Goal: Task Accomplishment & Management: Use online tool/utility

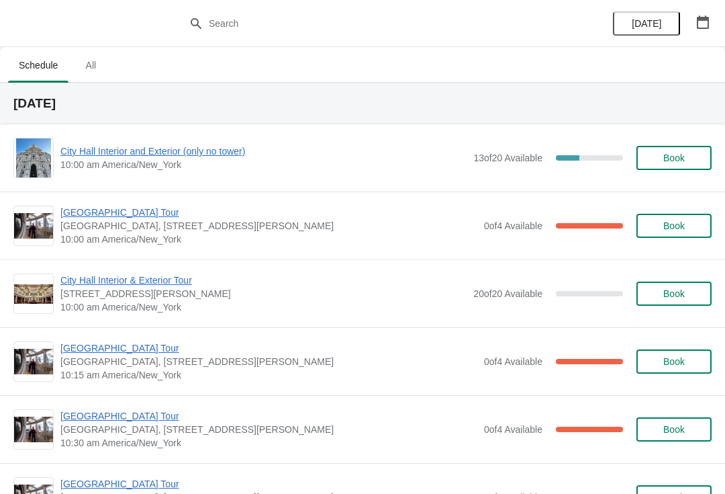
scroll to position [44, 0]
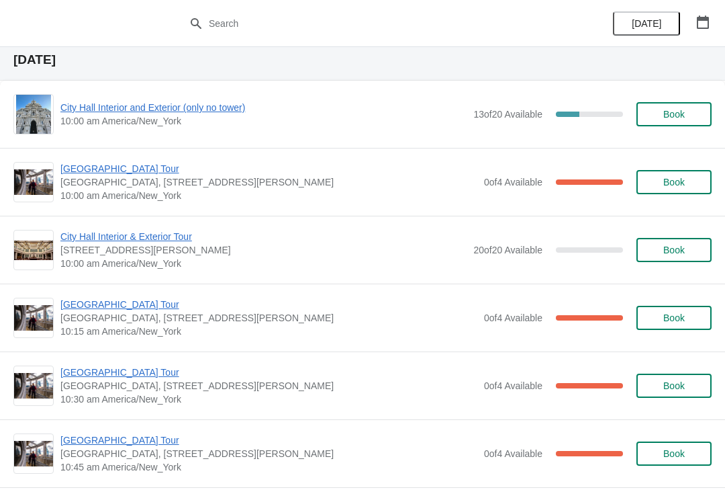
click at [136, 377] on span "[GEOGRAPHIC_DATA] Tour" at bounding box center [268, 371] width 417 height 13
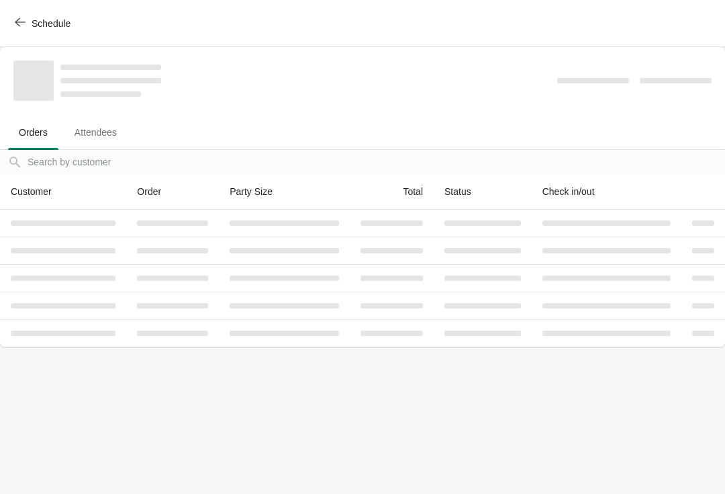
scroll to position [0, 0]
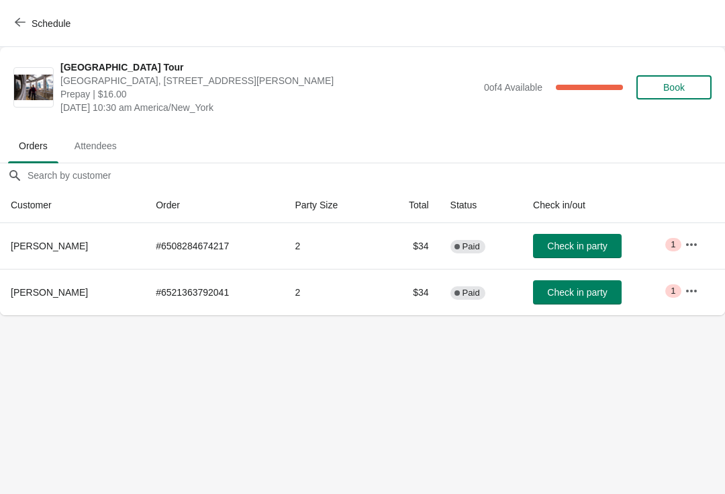
click at [605, 299] on button "Check in party" at bounding box center [577, 292] width 89 height 24
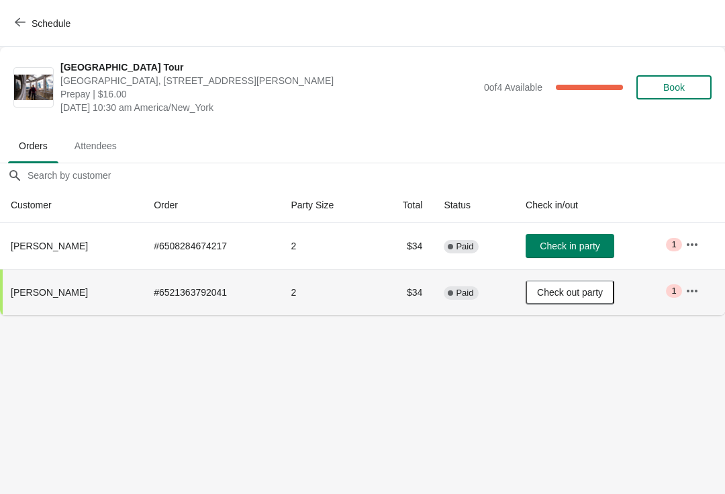
click at [33, 22] on span "Schedule" at bounding box center [51, 23] width 39 height 11
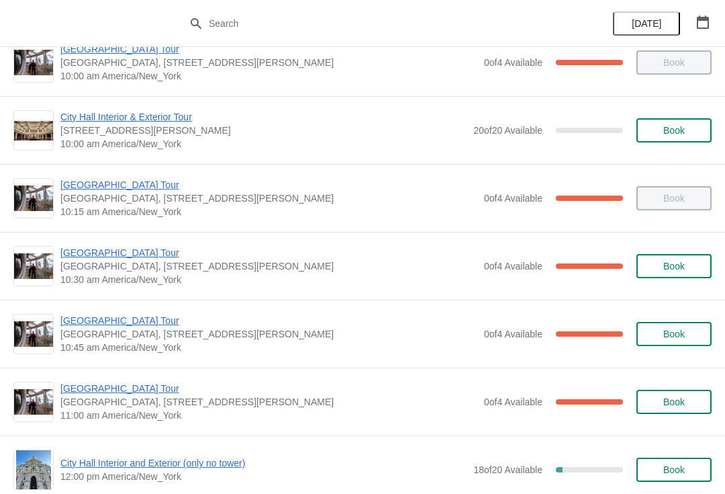
scroll to position [166, 0]
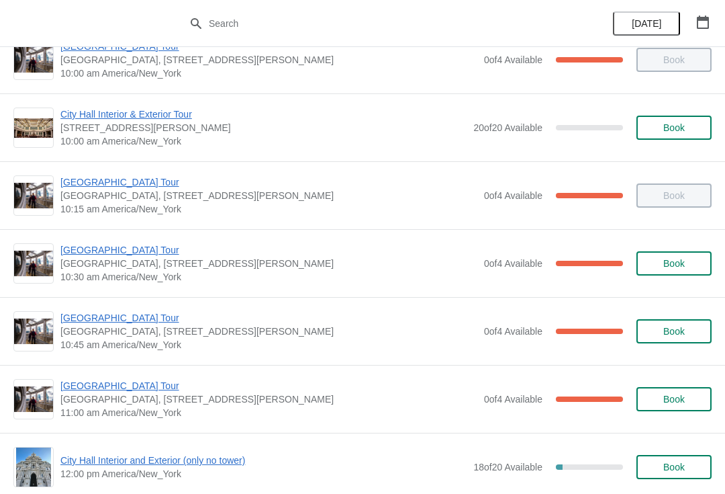
click at [130, 318] on span "[GEOGRAPHIC_DATA] Tour" at bounding box center [268, 317] width 417 height 13
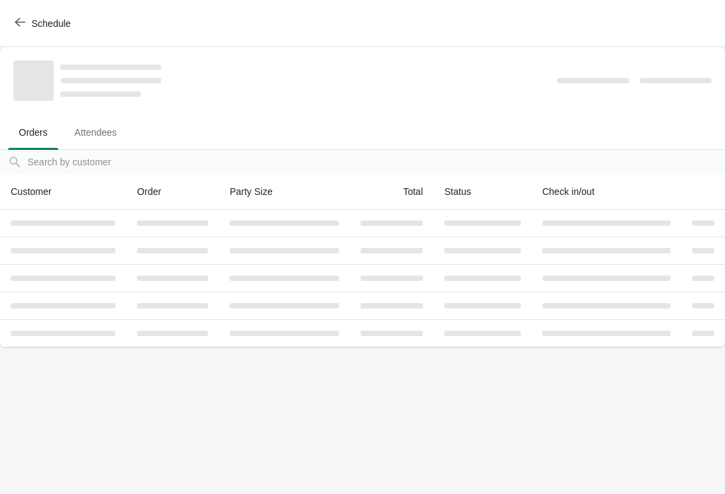
scroll to position [0, 0]
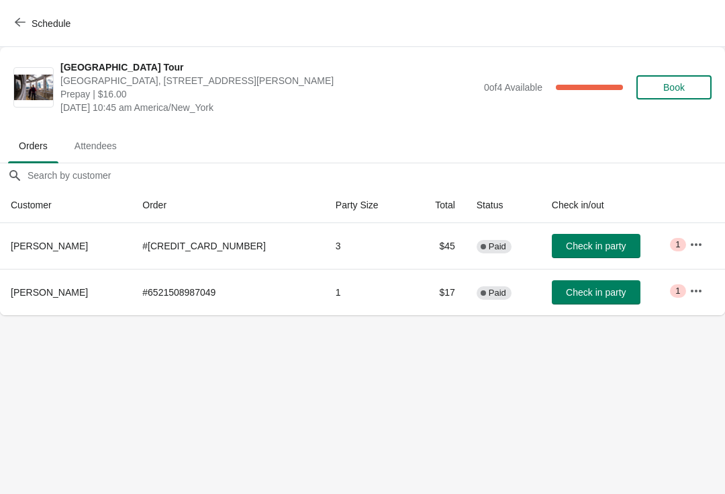
click at [584, 285] on button "Check in party" at bounding box center [596, 292] width 89 height 24
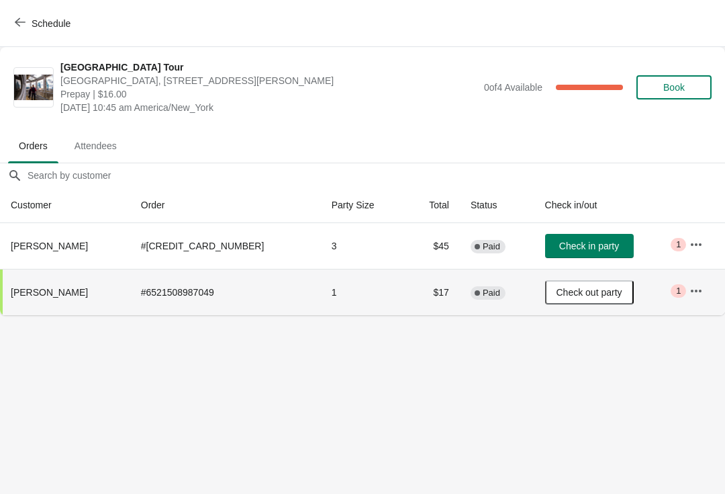
click at [591, 246] on span "Check in party" at bounding box center [589, 245] width 60 height 11
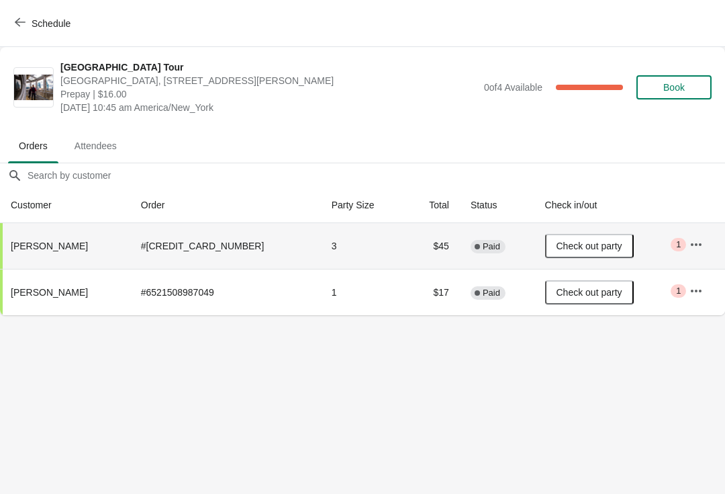
click at [36, 18] on span "Schedule" at bounding box center [51, 23] width 39 height 11
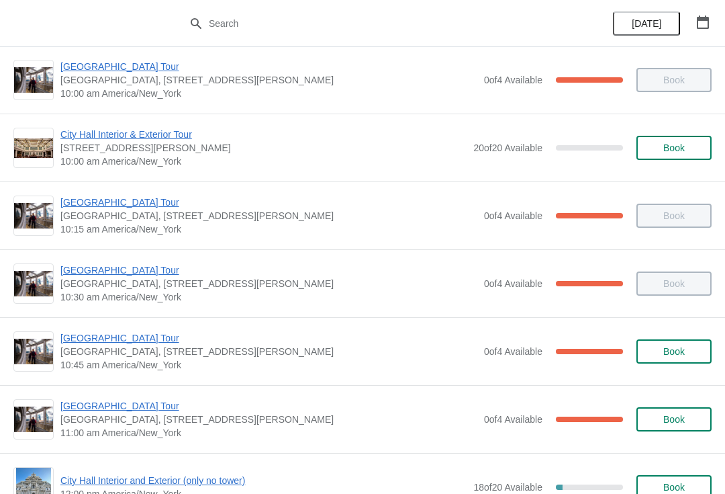
scroll to position [171, 0]
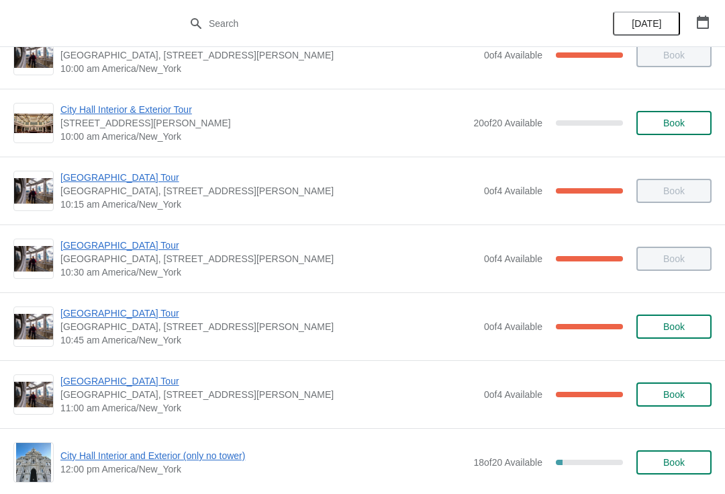
click at [124, 387] on span "[GEOGRAPHIC_DATA] Tour" at bounding box center [268, 380] width 417 height 13
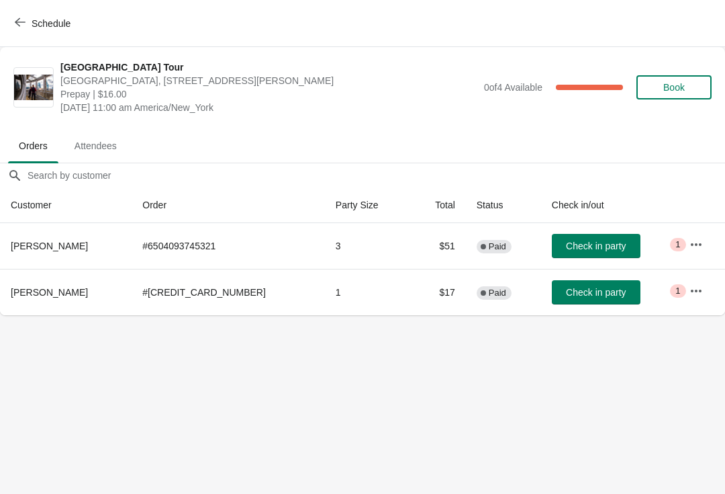
click at [594, 236] on button "Check in party" at bounding box center [596, 246] width 89 height 24
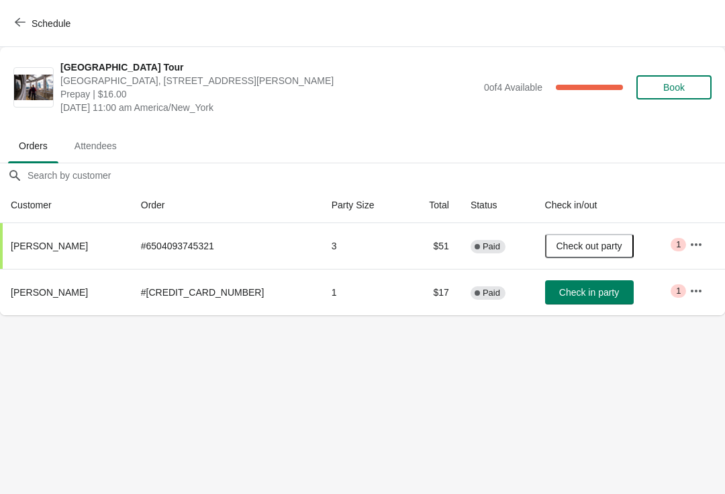
click at [37, 3] on div "Schedule" at bounding box center [362, 23] width 725 height 47
click at [28, 19] on span "Schedule" at bounding box center [43, 23] width 53 height 13
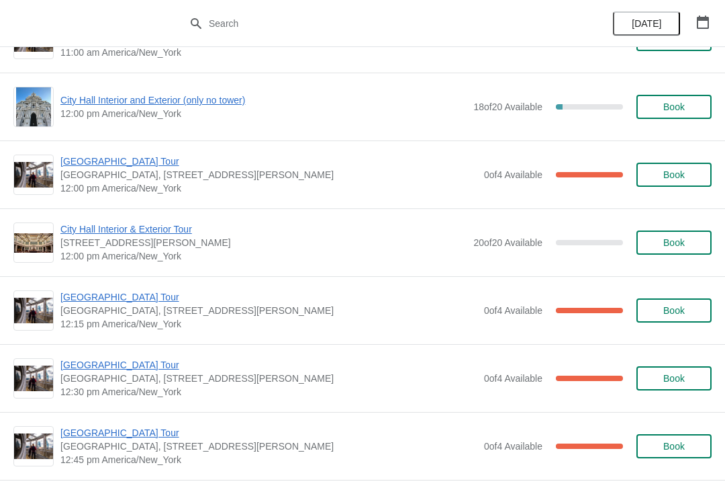
scroll to position [528, 0]
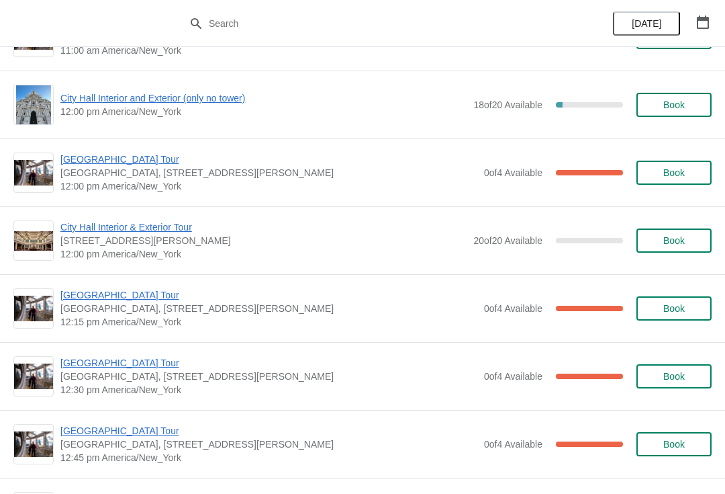
click at [136, 293] on span "[GEOGRAPHIC_DATA] Tour" at bounding box center [268, 294] width 417 height 13
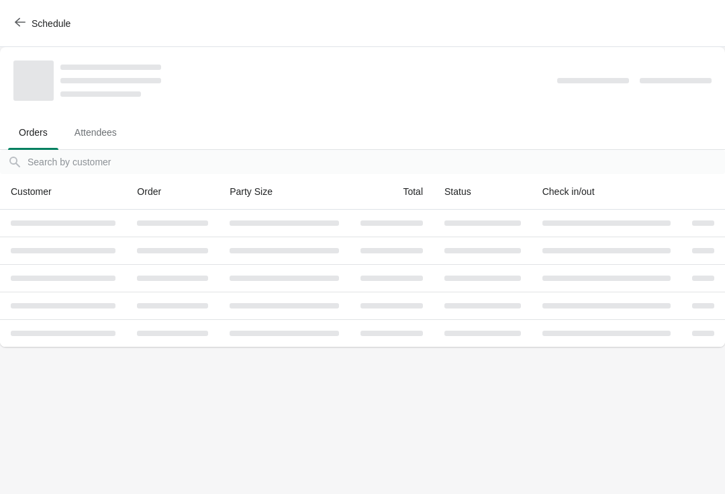
scroll to position [0, 0]
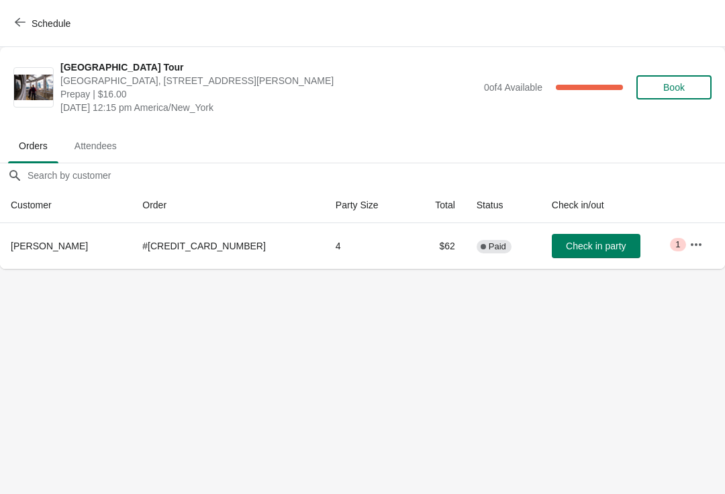
click at [574, 251] on span "Check in party" at bounding box center [596, 245] width 60 height 11
